Goal: Task Accomplishment & Management: Use online tool/utility

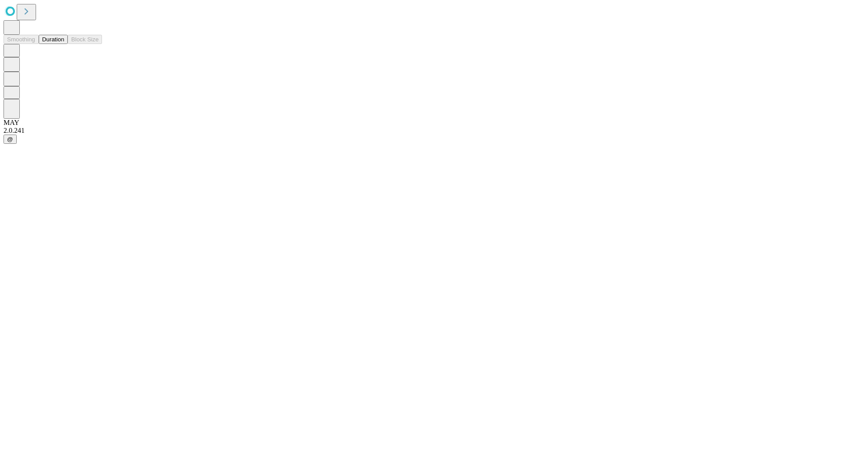
click at [64, 44] on button "Duration" at bounding box center [53, 39] width 29 height 9
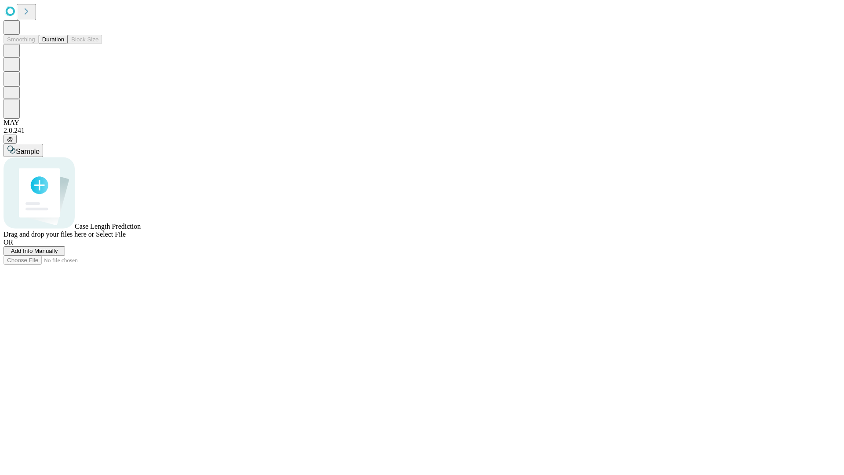
click at [58, 254] on span "Add Info Manually" at bounding box center [34, 251] width 47 height 7
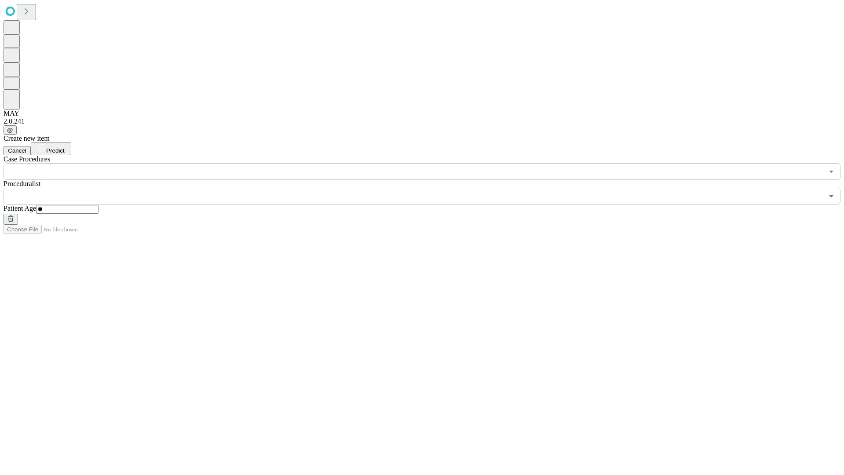
type input "**"
click at [428, 188] on input "text" at bounding box center [414, 196] width 820 height 17
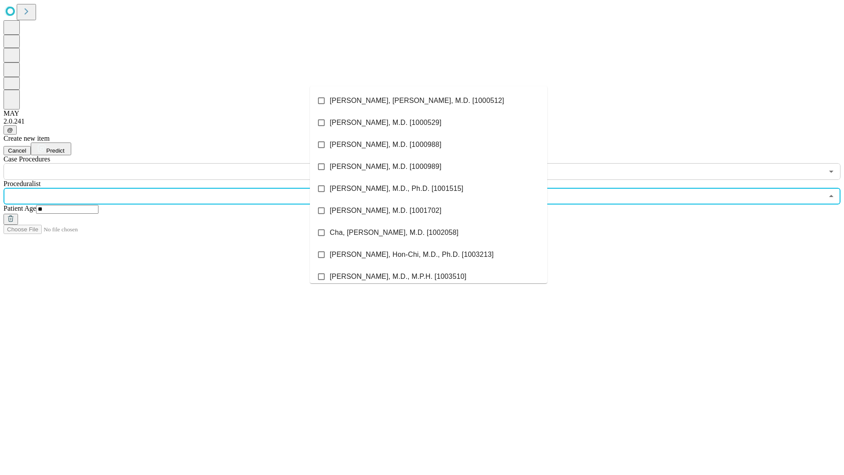
click at [429, 101] on li "[PERSON_NAME], [PERSON_NAME], M.D. [1000512]" at bounding box center [428, 101] width 237 height 22
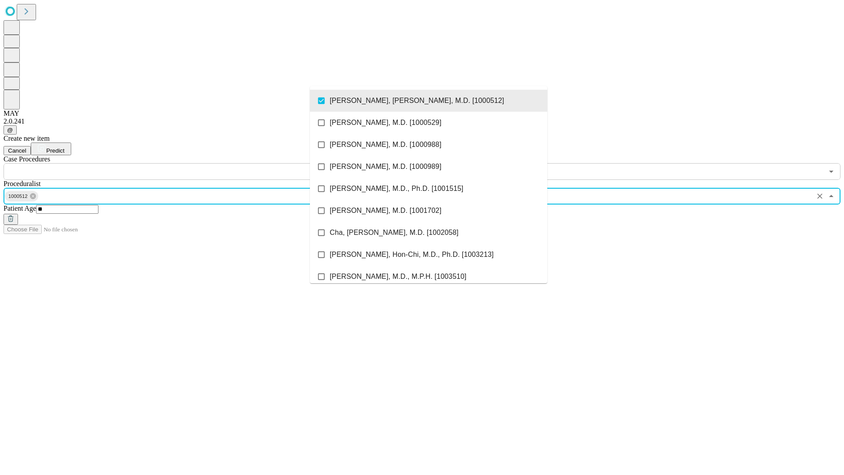
click at [185, 163] on input "text" at bounding box center [414, 171] width 820 height 17
